Goal: Register for event/course

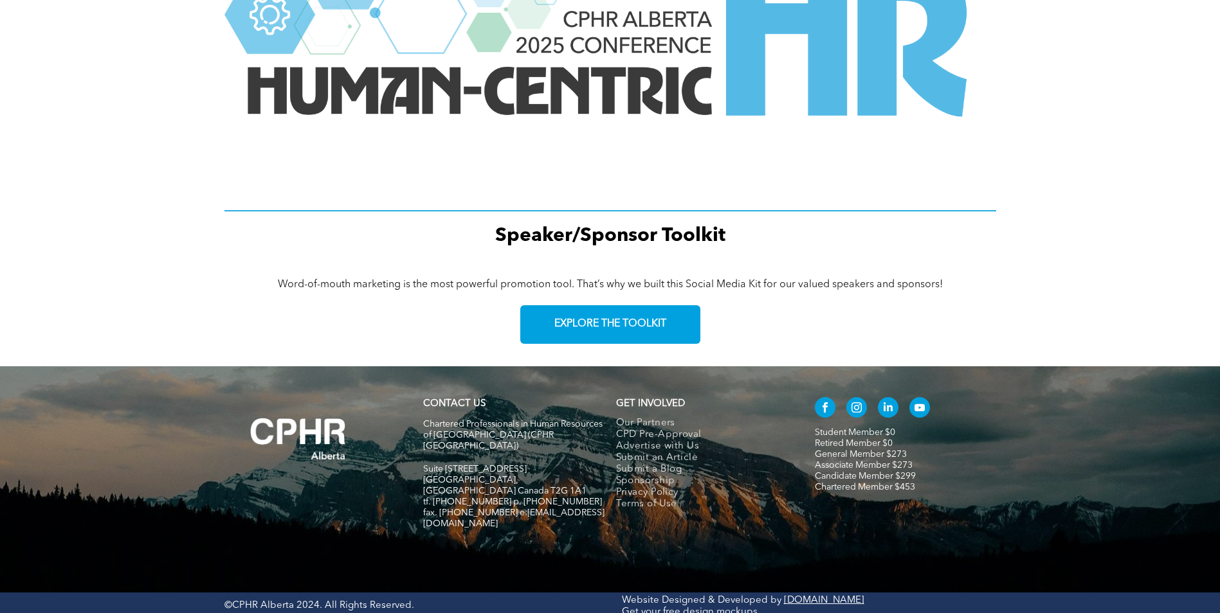
scroll to position [1754, 0]
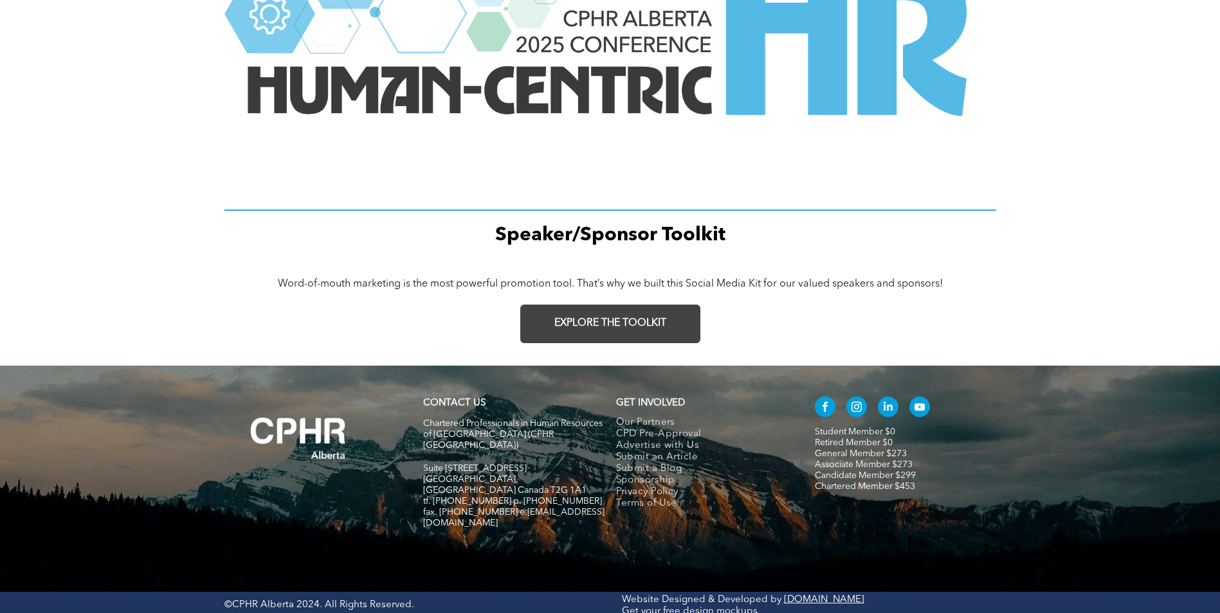
click at [626, 334] on link "EXPLORE THE TOOLKIT" at bounding box center [610, 324] width 180 height 39
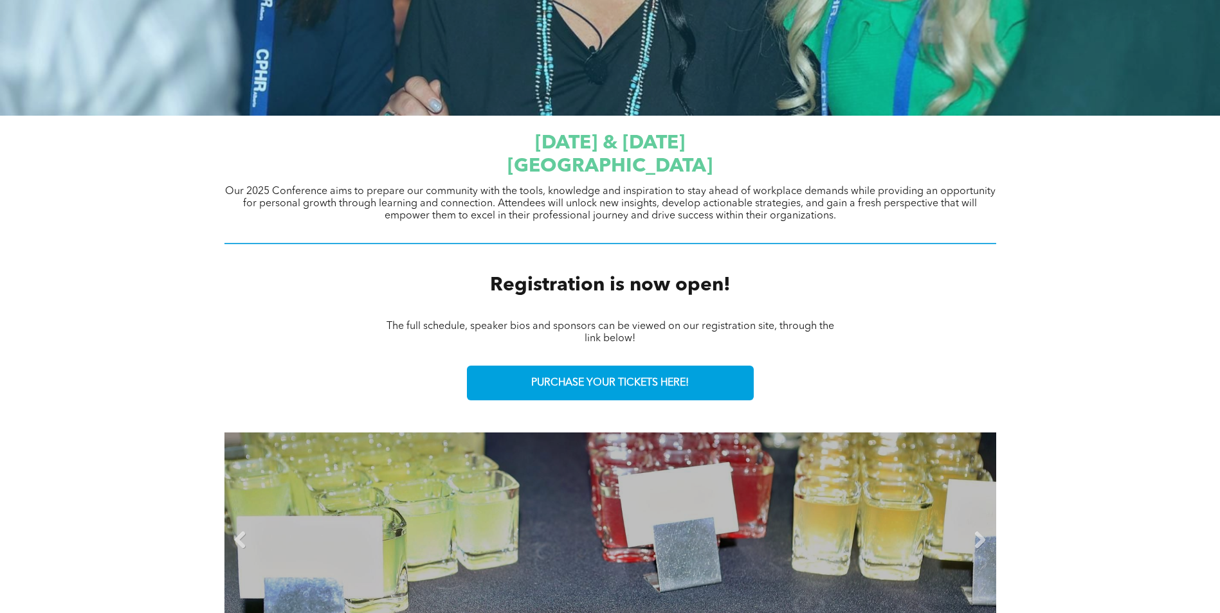
scroll to position [597, 0]
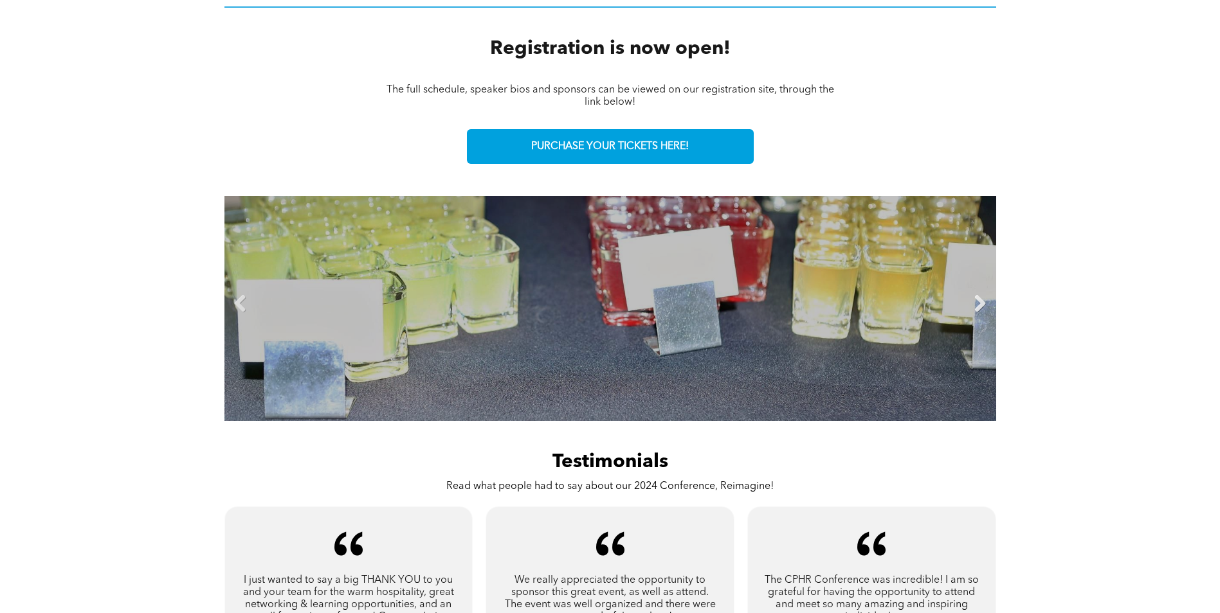
click at [986, 307] on link "Next" at bounding box center [979, 304] width 19 height 19
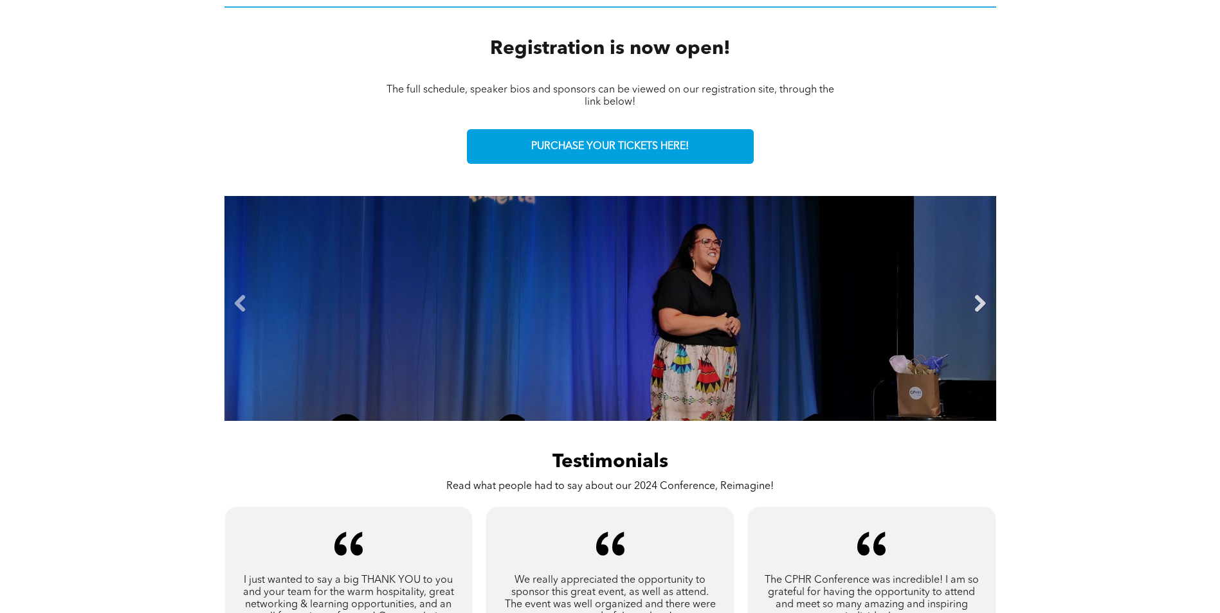
click at [981, 298] on link "Next" at bounding box center [979, 304] width 19 height 19
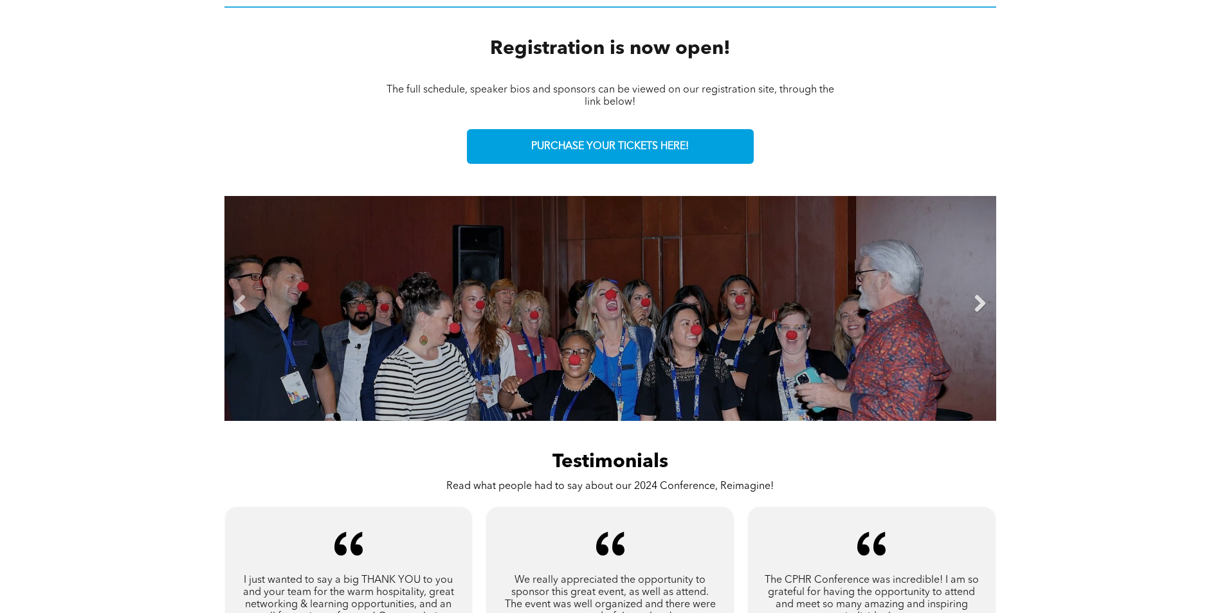
click at [977, 304] on link "Next" at bounding box center [979, 304] width 19 height 19
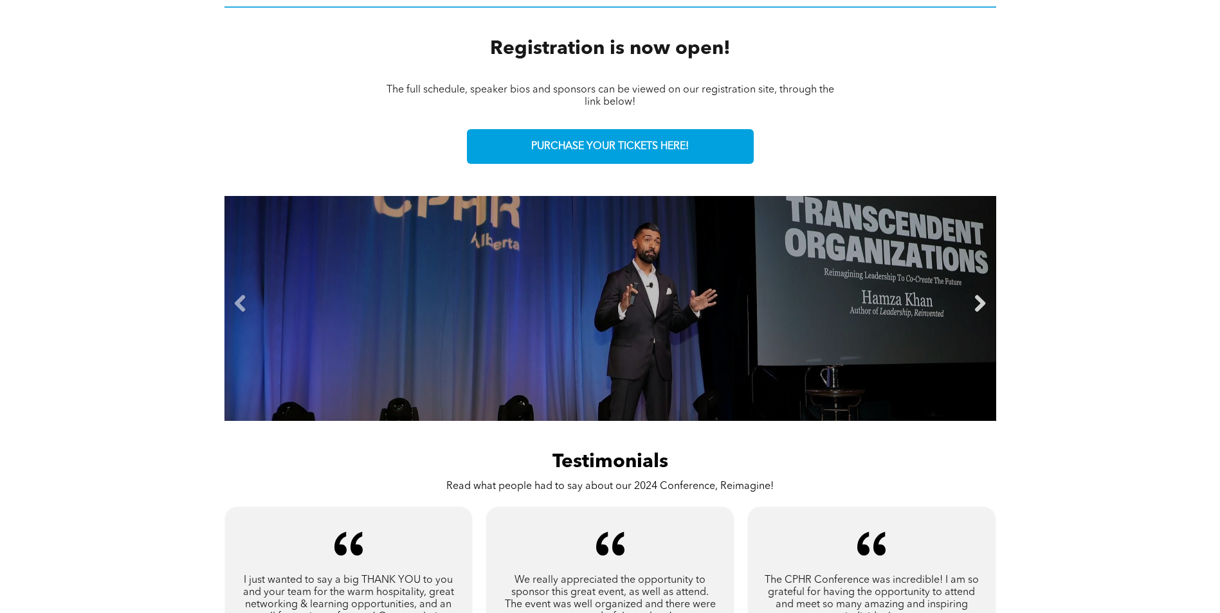
click at [977, 303] on link "Next" at bounding box center [979, 304] width 19 height 19
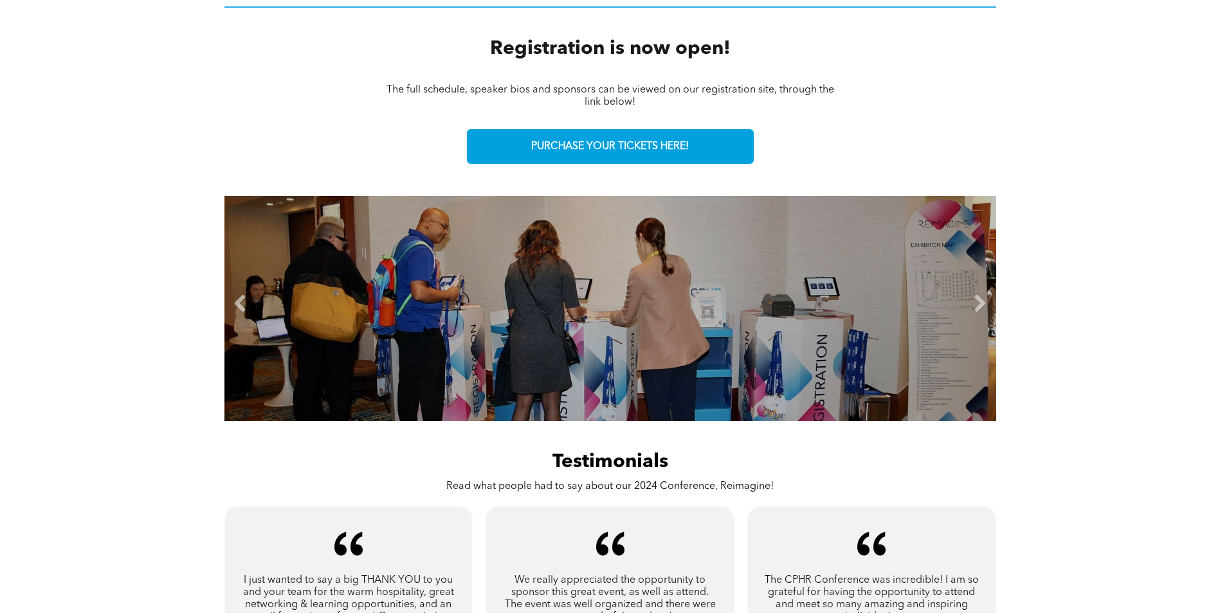
click at [967, 307] on li "Slide title Write your caption here Button" at bounding box center [610, 308] width 772 height 225
click at [972, 304] on link "Next" at bounding box center [979, 304] width 19 height 19
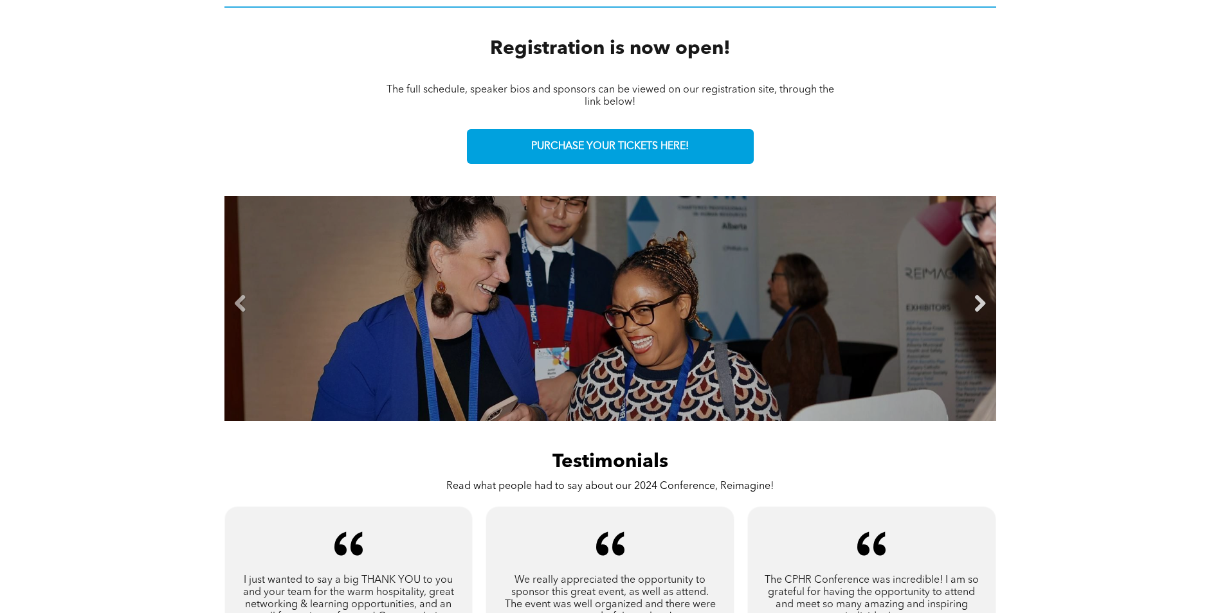
click at [975, 297] on link "Next" at bounding box center [979, 304] width 19 height 19
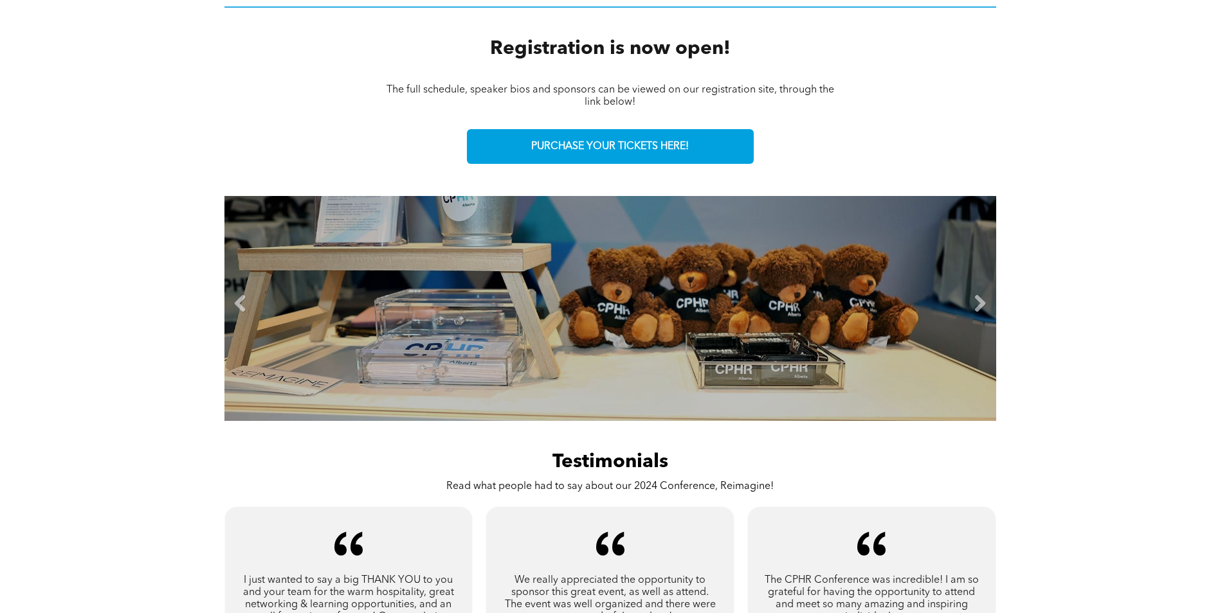
click at [965, 306] on li "Slide title Write your caption here Button" at bounding box center [610, 308] width 772 height 225
click at [974, 305] on link "Next" at bounding box center [979, 304] width 19 height 19
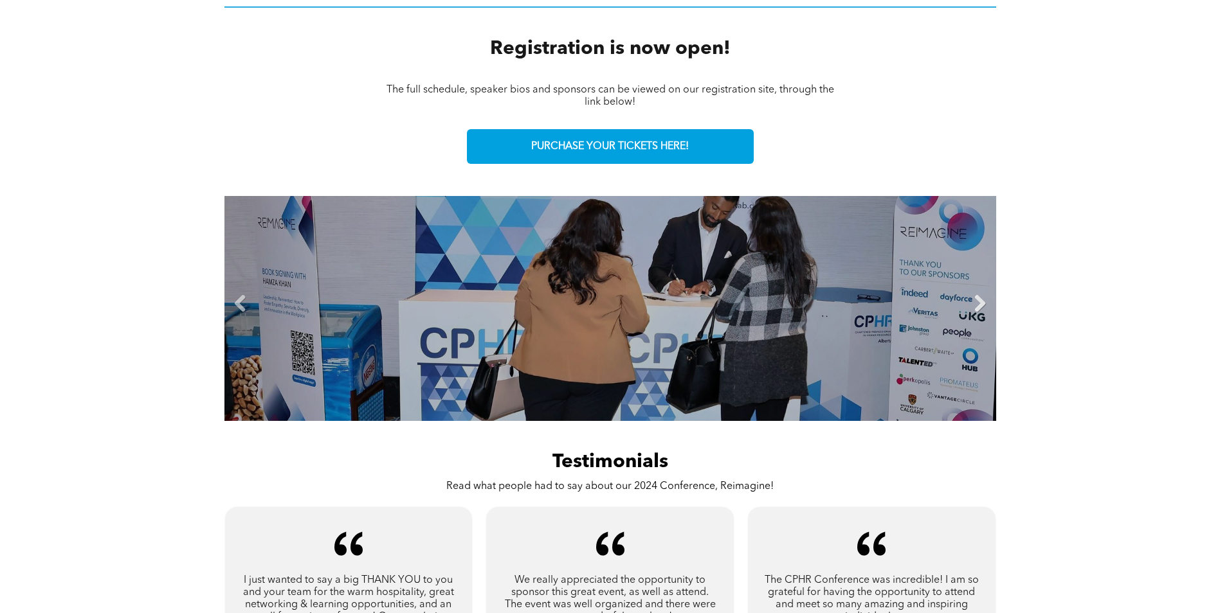
click at [972, 302] on link "Next" at bounding box center [979, 304] width 19 height 19
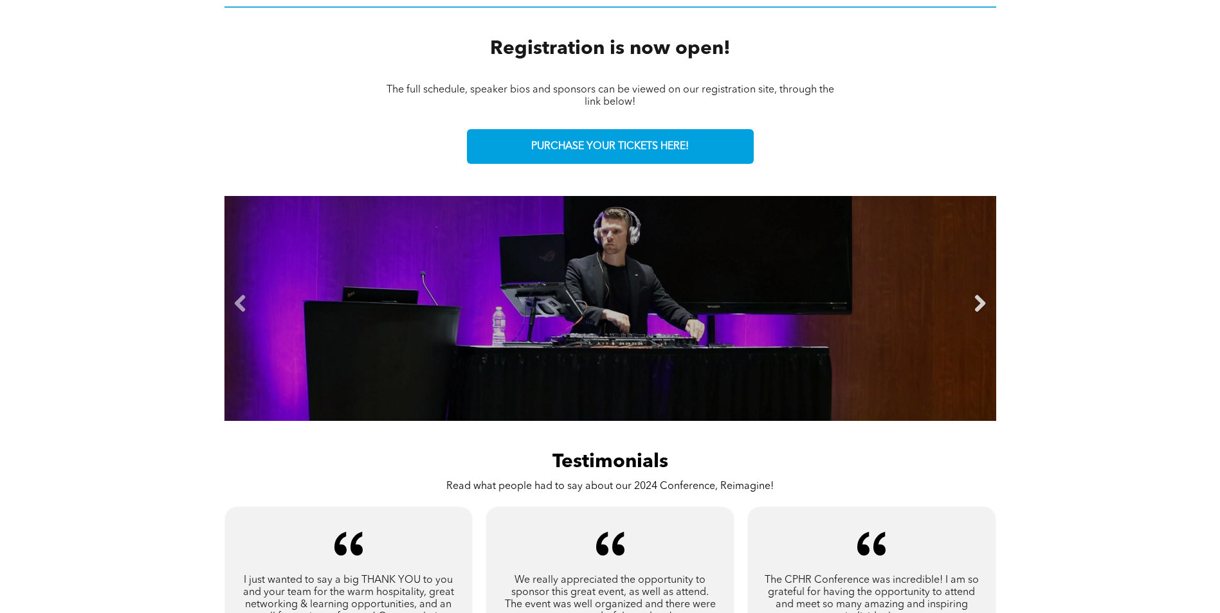
click at [977, 304] on link "Next" at bounding box center [979, 304] width 19 height 19
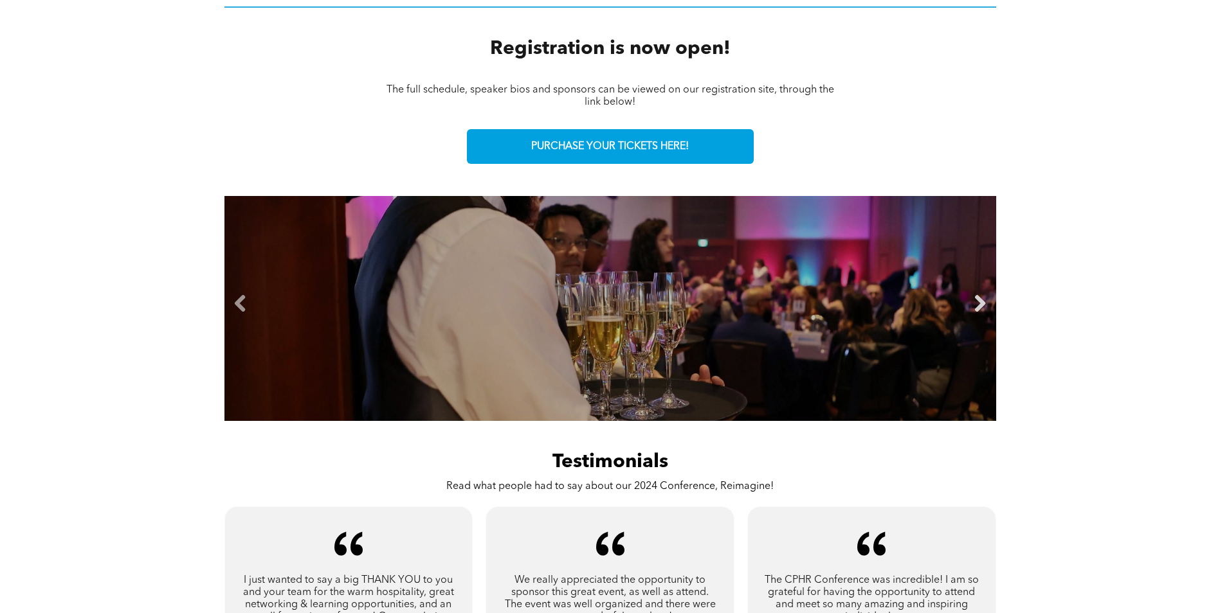
click at [974, 308] on link "Next" at bounding box center [979, 304] width 19 height 19
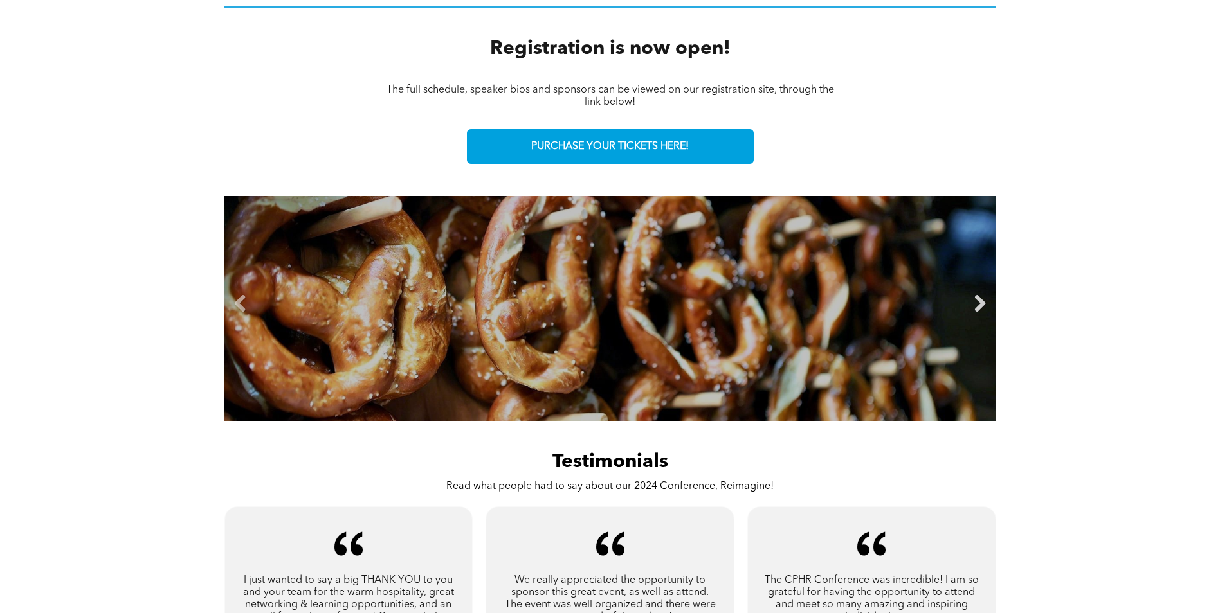
click at [979, 296] on link "Next" at bounding box center [979, 304] width 19 height 19
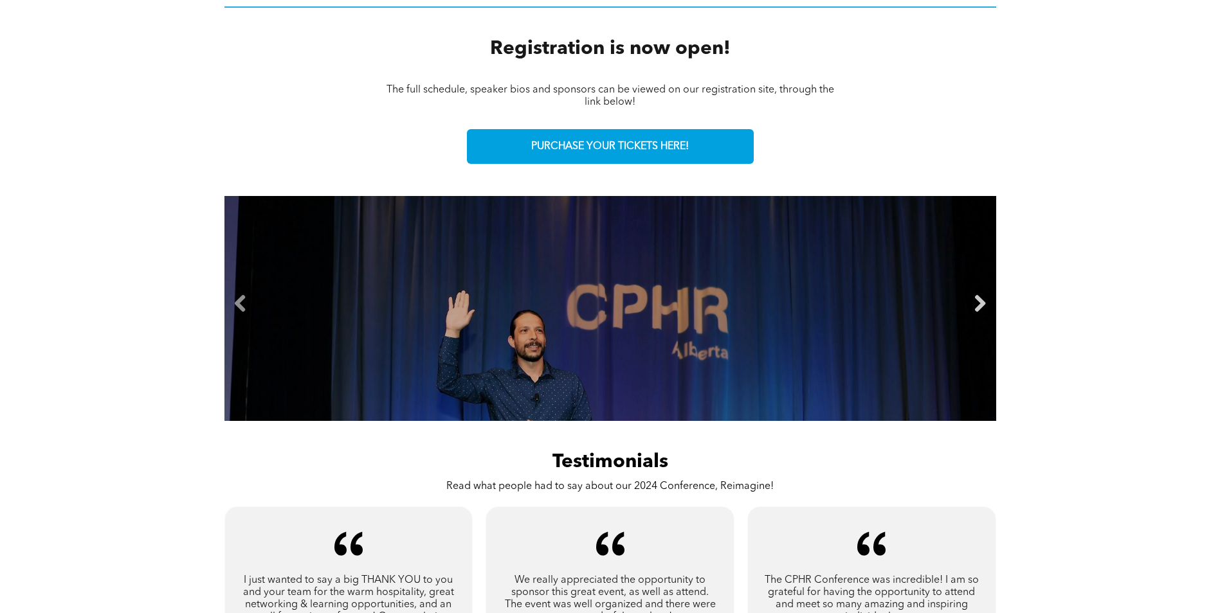
click at [970, 297] on link "Next" at bounding box center [979, 304] width 19 height 19
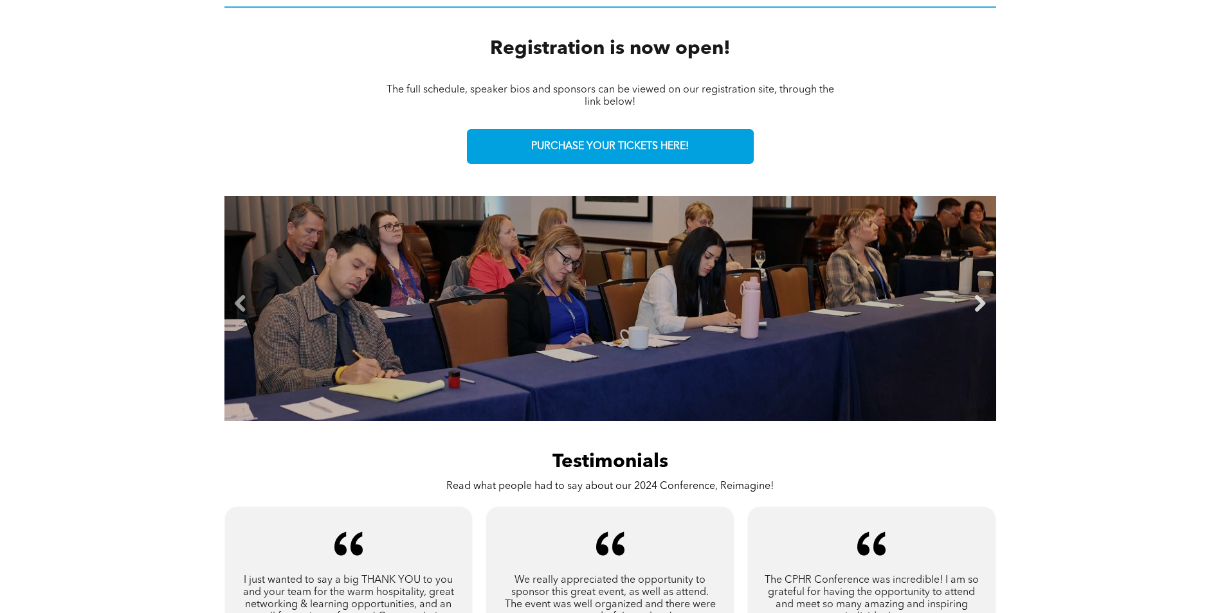
click at [970, 296] on link "Next" at bounding box center [979, 304] width 19 height 19
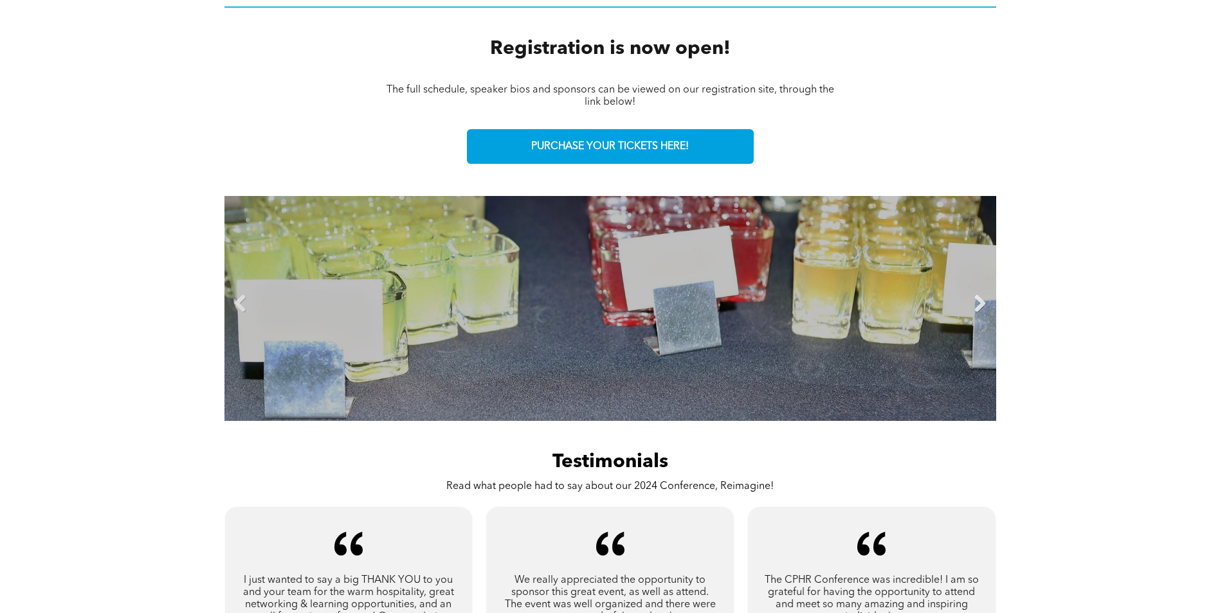
click at [970, 296] on link "Next" at bounding box center [979, 304] width 19 height 19
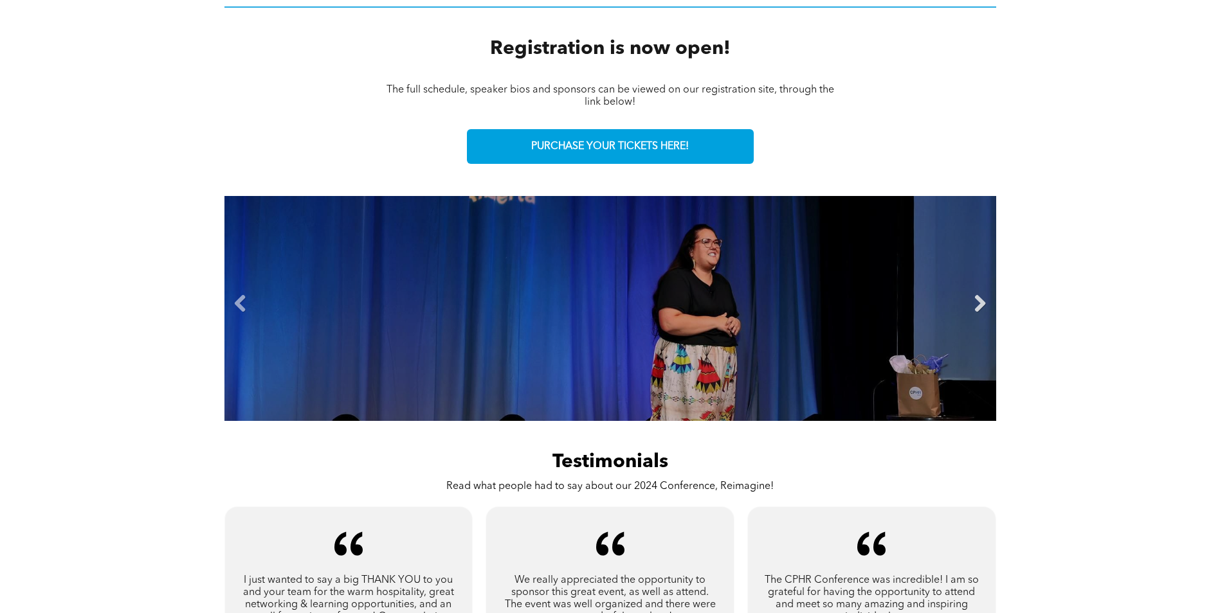
click at [983, 296] on link "Next" at bounding box center [979, 304] width 19 height 19
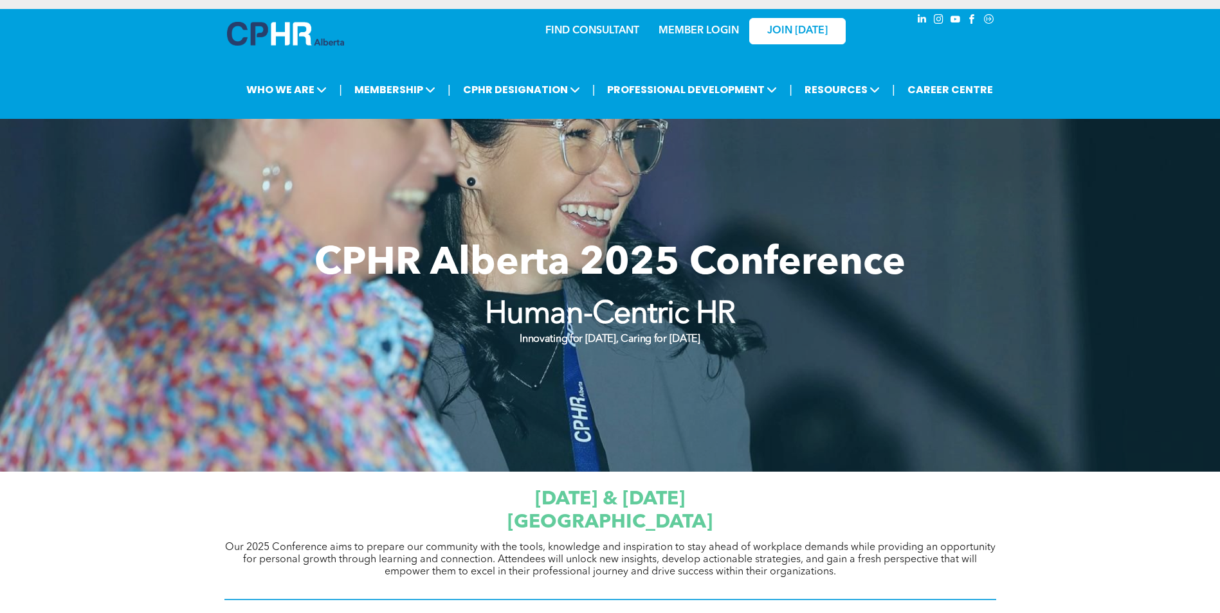
scroll to position [0, 0]
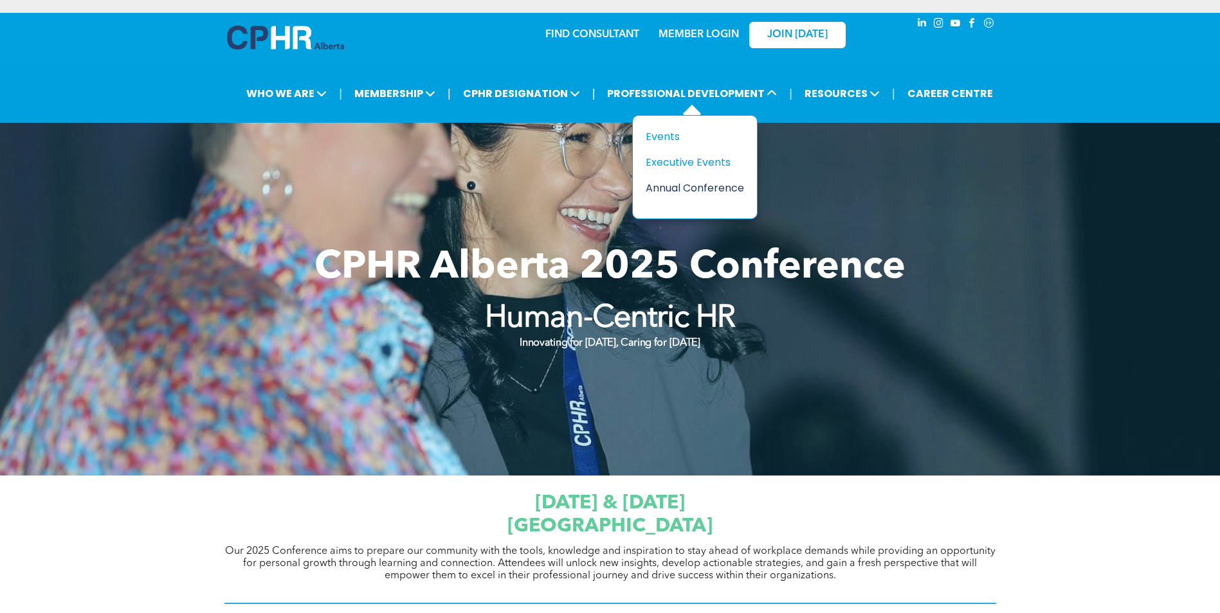
click at [671, 192] on div "Annual Conference" at bounding box center [690, 188] width 89 height 16
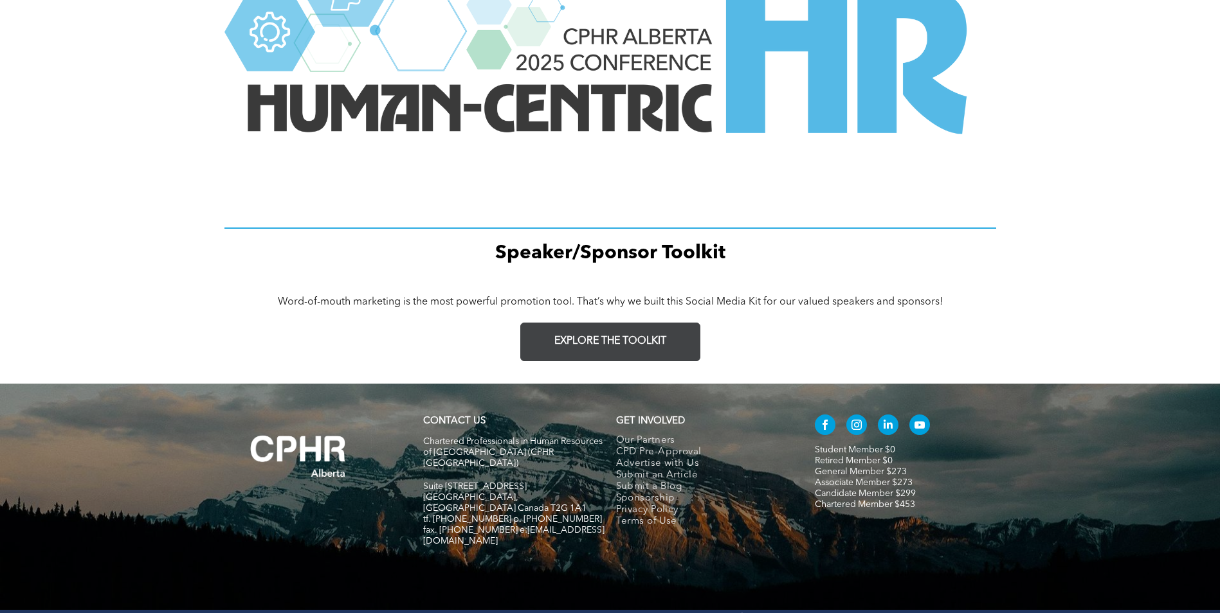
scroll to position [1754, 0]
